Goal: Find specific page/section: Find specific page/section

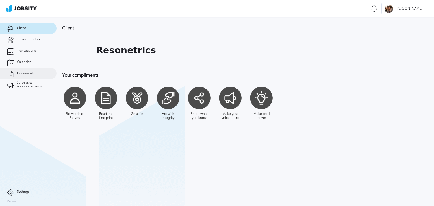
click at [39, 74] on link "Documents" at bounding box center [28, 73] width 57 height 11
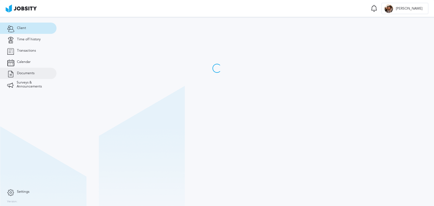
click at [31, 75] on link "Documents" at bounding box center [28, 73] width 57 height 11
click at [27, 75] on link "Documents" at bounding box center [28, 73] width 57 height 11
